Goal: Task Accomplishment & Management: Manage account settings

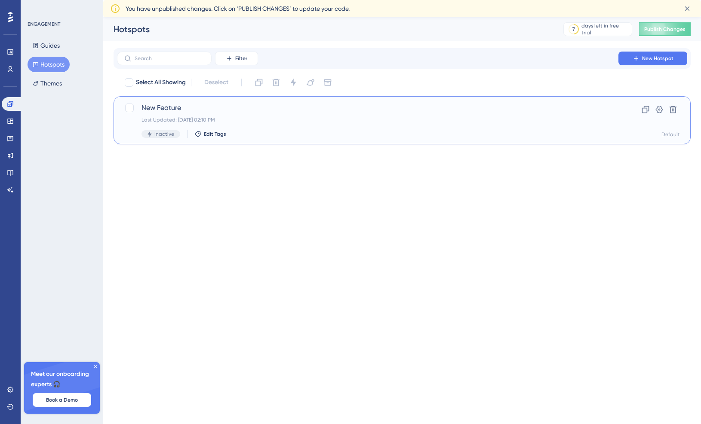
click at [303, 122] on div "Last Updated: [DATE] 02:10 PM" at bounding box center [367, 119] width 452 height 7
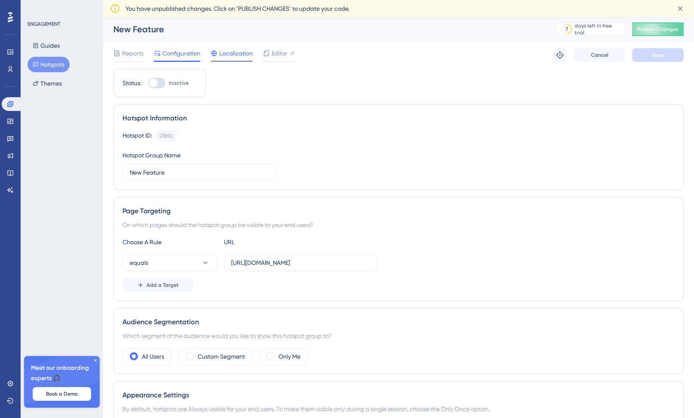
click at [233, 53] on span "Localization" at bounding box center [236, 53] width 34 height 10
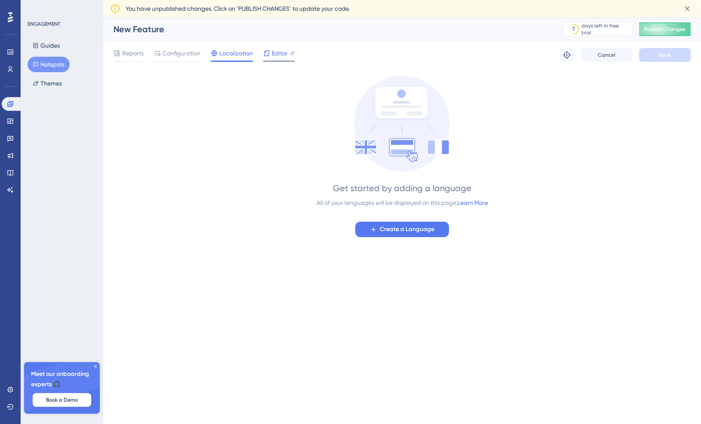
click at [282, 61] on div at bounding box center [278, 61] width 31 height 1
click at [140, 56] on span "Reports" at bounding box center [132, 53] width 21 height 10
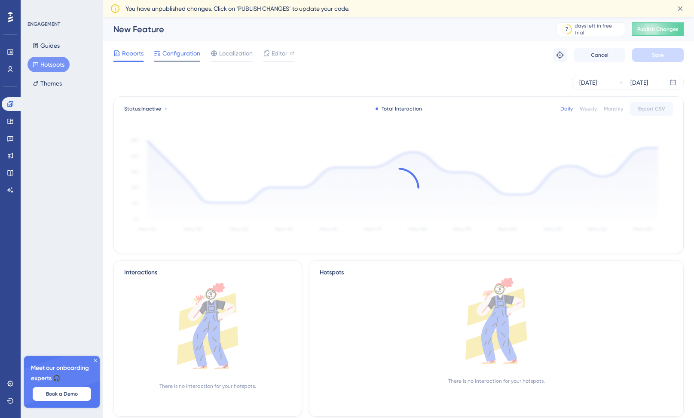
click at [167, 57] on span "Configuration" at bounding box center [181, 53] width 38 height 10
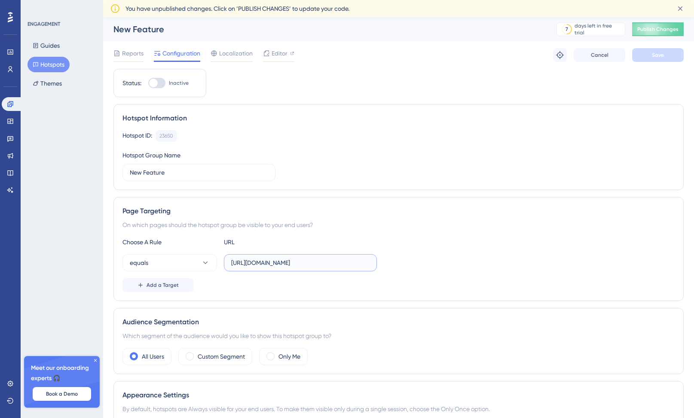
click at [326, 264] on input "[URL][DOMAIN_NAME]" at bounding box center [300, 262] width 138 height 9
click at [372, 263] on label "[URL][DOMAIN_NAME]" at bounding box center [300, 262] width 153 height 17
click at [370, 263] on input "[URL][DOMAIN_NAME]" at bounding box center [300, 262] width 138 height 9
drag, startPoint x: 337, startPoint y: 266, endPoint x: 394, endPoint y: 267, distance: 56.7
click at [394, 267] on div "equals [URL][DOMAIN_NAME]" at bounding box center [399, 262] width 552 height 17
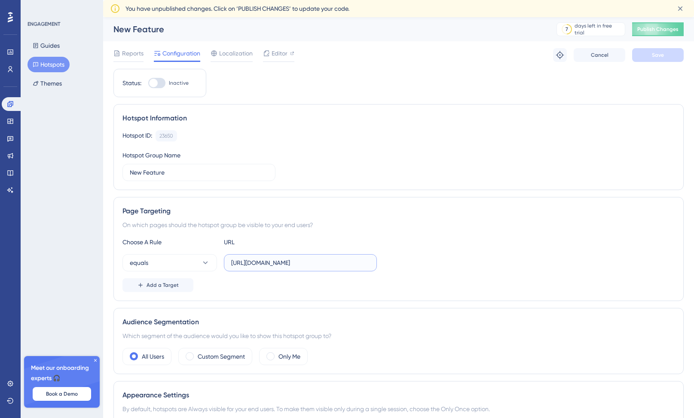
scroll to position [0, 55]
drag, startPoint x: 337, startPoint y: 262, endPoint x: 380, endPoint y: 260, distance: 43.0
click at [380, 260] on div "equals [URL][DOMAIN_NAME]" at bounding box center [399, 262] width 552 height 17
type input "[URL][DOMAIN_NAME]"
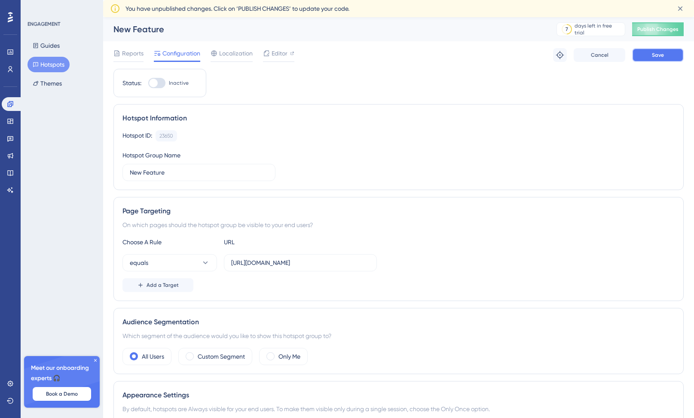
click at [643, 54] on button "Save" at bounding box center [658, 55] width 52 height 14
